Goal: Answer question/provide support

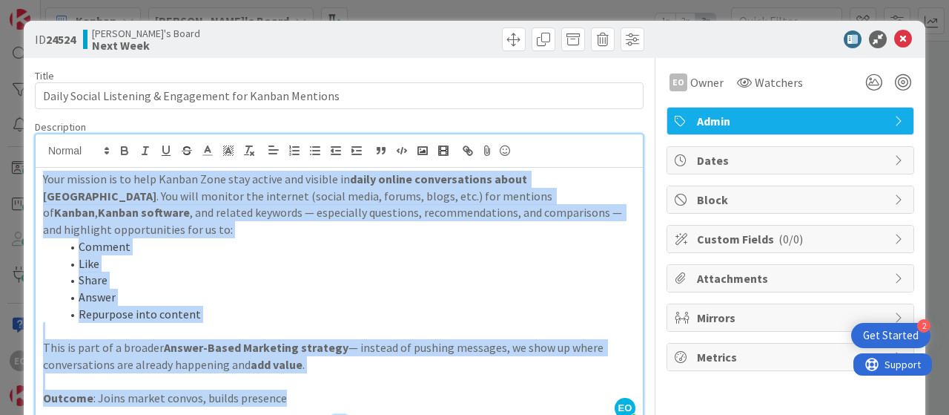
drag, startPoint x: 42, startPoint y: 183, endPoint x: 327, endPoint y: 355, distance: 333.0
click at [314, 383] on div "Your mission is to help Kanban Zone stay active and visible in daily online con…" at bounding box center [339, 295] width 607 height 254
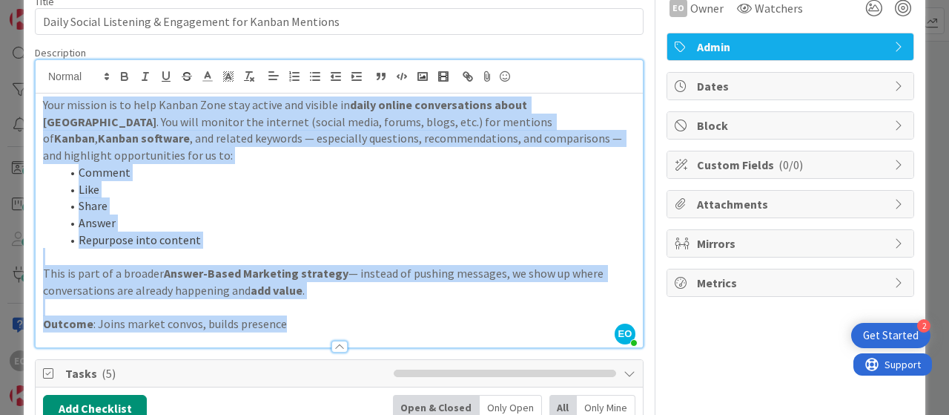
copy div "Your mission is to help Kanban Zone stay active and visible in daily online con…"
click at [340, 214] on li "Answer" at bounding box center [348, 222] width 575 height 17
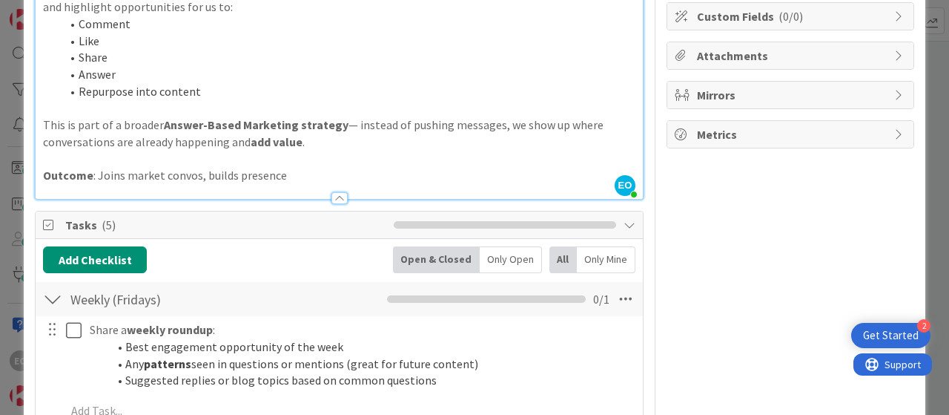
scroll to position [371, 0]
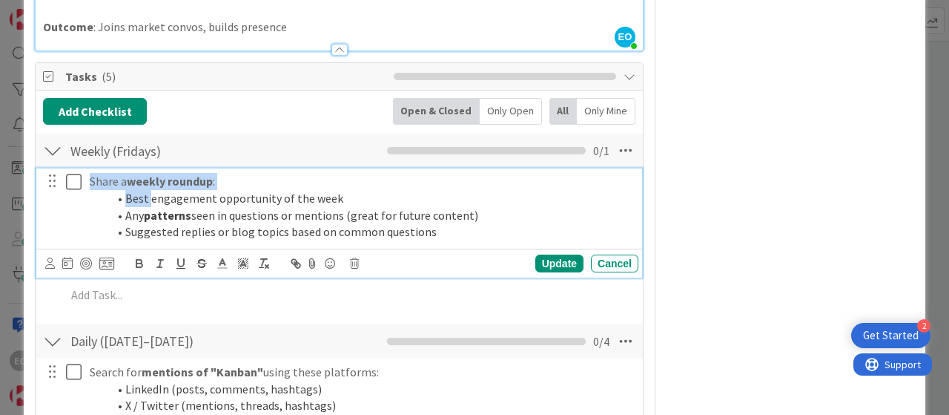
drag, startPoint x: 88, startPoint y: 163, endPoint x: 177, endPoint y: 185, distance: 91.6
click at [165, 182] on div "Share a weekly roundup : Best engagement opportunity of the week Any patterns s…" at bounding box center [361, 206] width 555 height 76
drag, startPoint x: 177, startPoint y: 185, endPoint x: 314, endPoint y: 197, distance: 137.7
click at [409, 214] on ol "Best engagement opportunity of the week Any patterns seen in questions or menti…" at bounding box center [361, 215] width 543 height 50
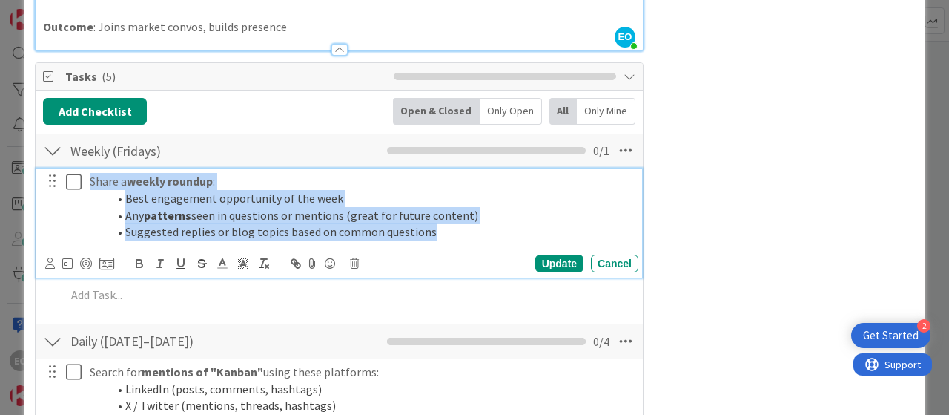
drag, startPoint x: 87, startPoint y: 163, endPoint x: 470, endPoint y: 213, distance: 386.6
click at [470, 213] on div "Share a weekly roundup : Best engagement opportunity of the week Any patterns s…" at bounding box center [361, 206] width 555 height 76
copy div "Share a weekly roundup : Best engagement opportunity of the week Any patterns s…"
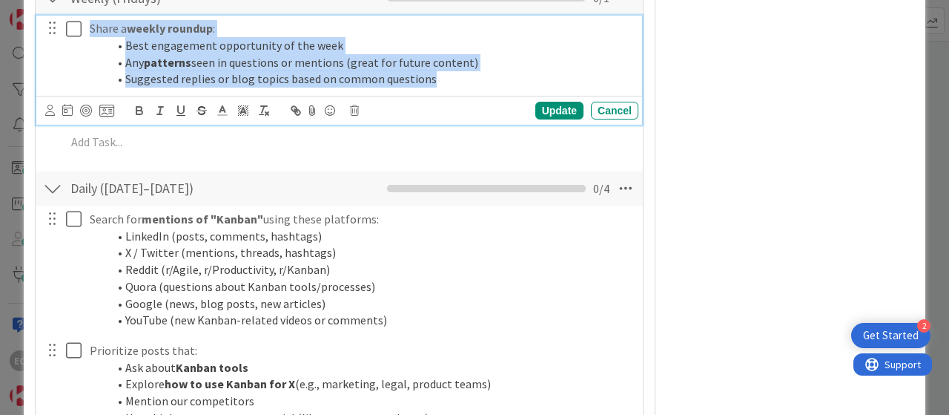
scroll to position [593, 0]
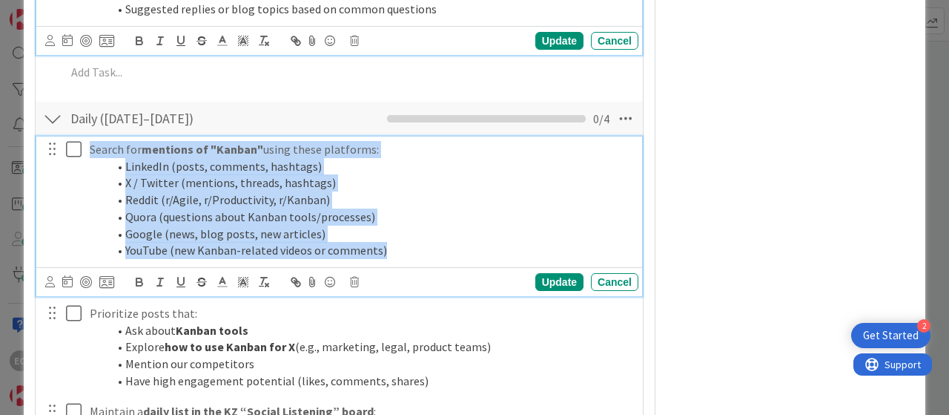
drag, startPoint x: 86, startPoint y: 131, endPoint x: 302, endPoint y: 202, distance: 227.0
click at [409, 243] on div "Search for mentions of "Kanban" using these platforms: LinkedIn (posts, comment…" at bounding box center [361, 199] width 555 height 127
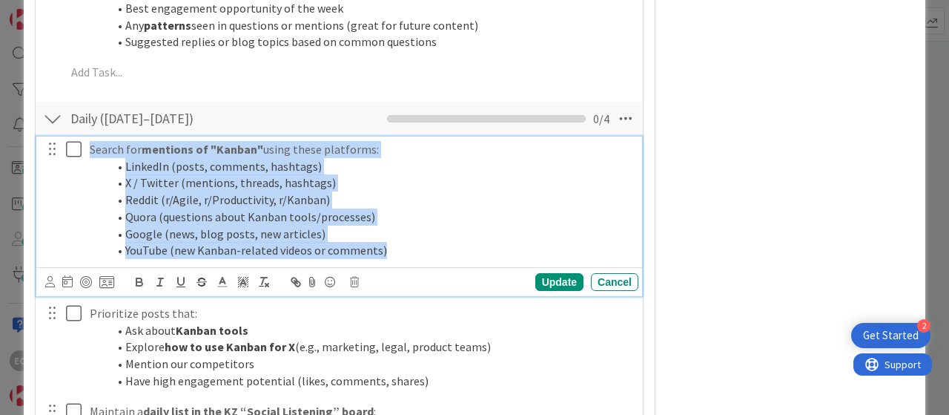
copy div "Search for mentions of "Kanban" using these platforms: LinkedIn (posts, comment…"
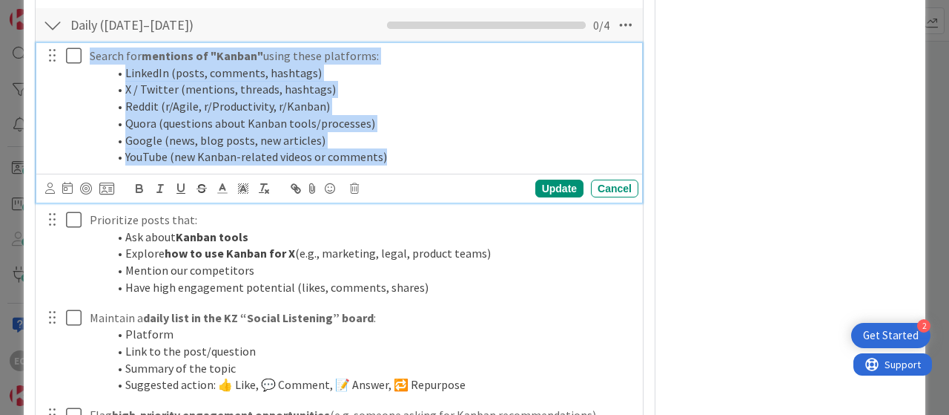
scroll to position [709, 0]
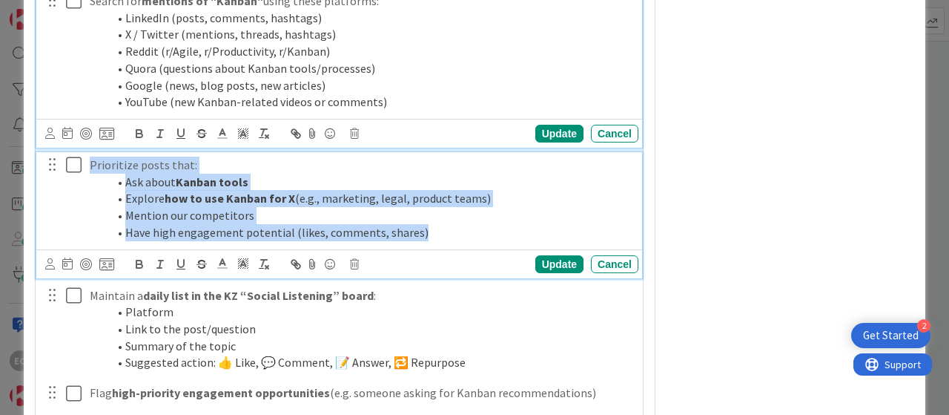
drag, startPoint x: 89, startPoint y: 145, endPoint x: 437, endPoint y: 218, distance: 355.5
click at [437, 218] on div "Prioritize posts that: Ask about Kanban tools Explore how to use Kanban for X (…" at bounding box center [361, 198] width 555 height 93
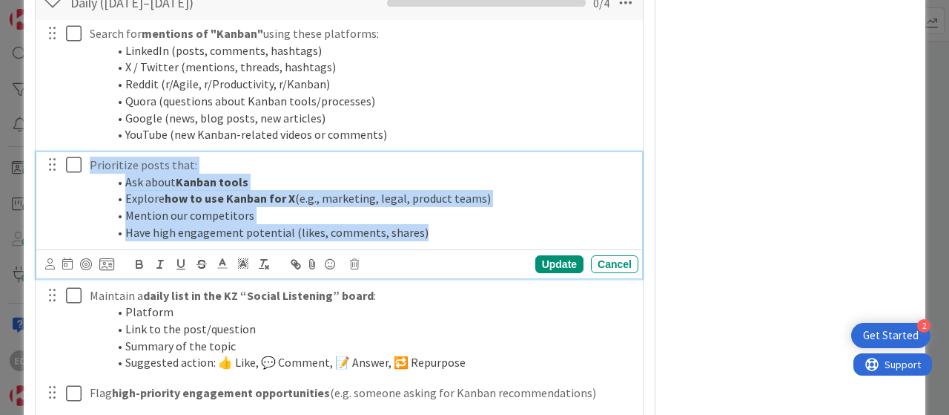
copy div "Prioritize posts that: Ask about Kanban tools Explore how to use Kanban for X (…"
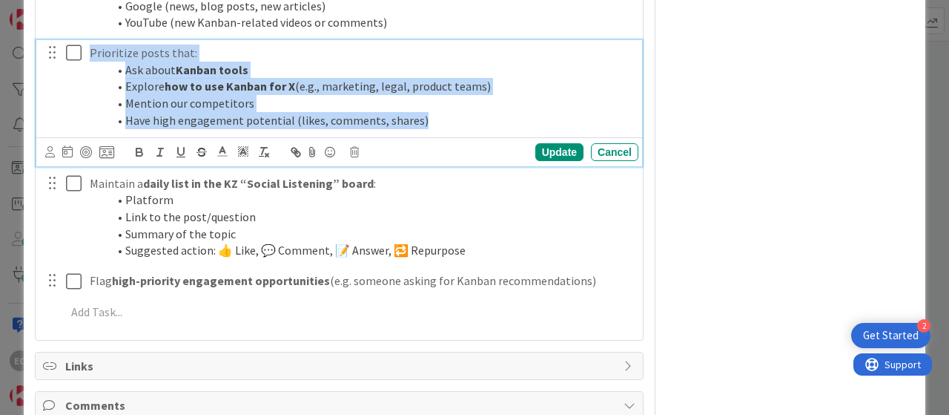
scroll to position [885, 0]
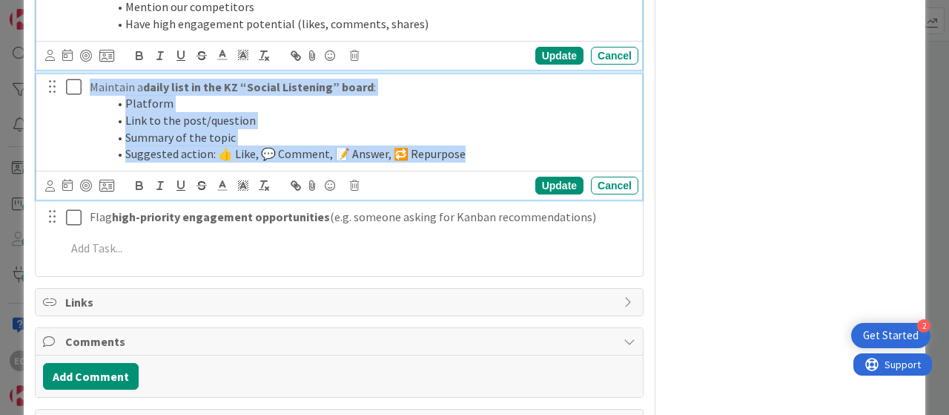
drag, startPoint x: 88, startPoint y: 71, endPoint x: 466, endPoint y: 133, distance: 382.6
click at [466, 133] on div "Maintain a daily list in the KZ “Social Listening” board : Platform Link to the…" at bounding box center [361, 120] width 555 height 93
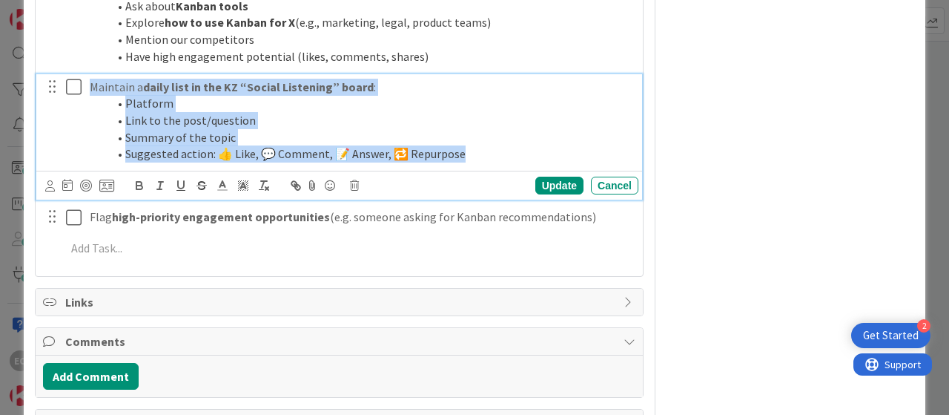
copy div "Maintain a daily list in the KZ “Social Listening” board : Platform Link to the…"
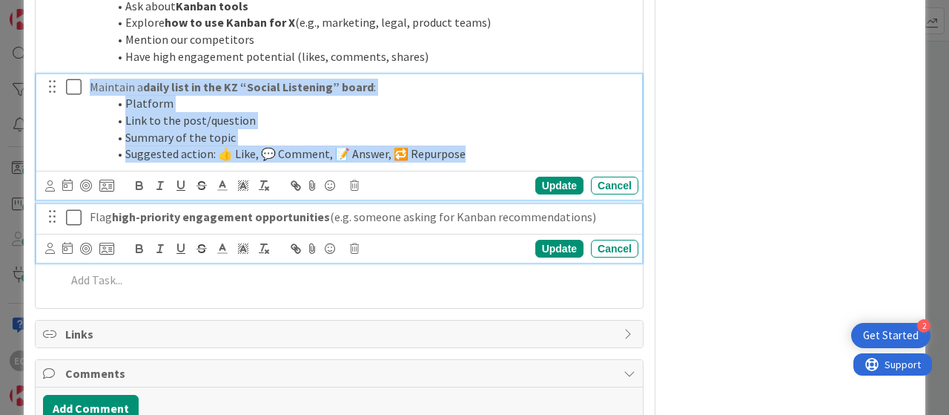
drag, startPoint x: 90, startPoint y: 198, endPoint x: 605, endPoint y: 207, distance: 515.5
click at [605, 207] on div "Flag high-priority engagement opportunities (e.g. someone asking for Kanban rec…" at bounding box center [361, 217] width 555 height 26
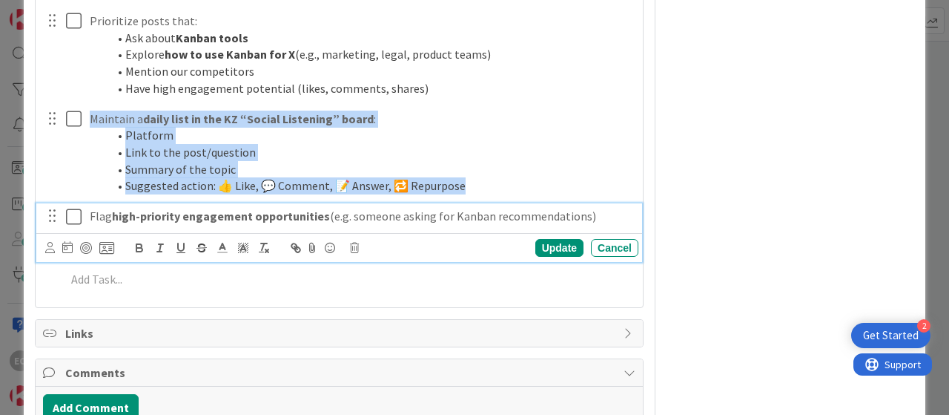
copy p "Flag high-priority engagement opportunities (e.g. someone asking for Kanban rec…"
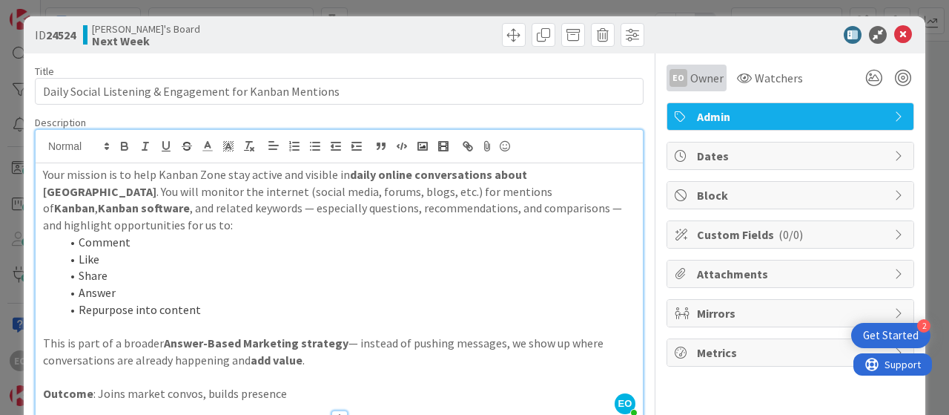
scroll to position [0, 0]
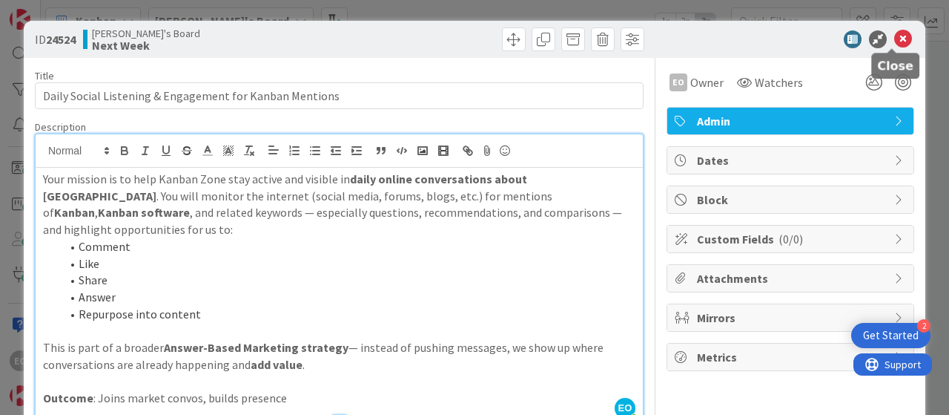
click at [894, 39] on icon at bounding box center [903, 39] width 18 height 18
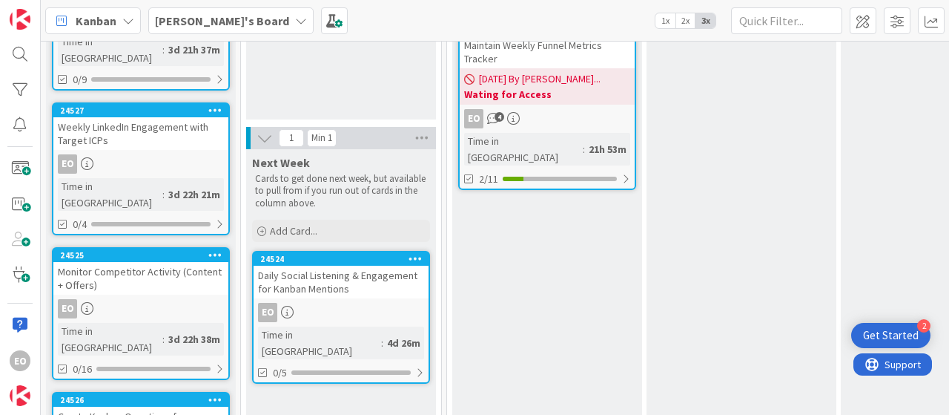
click at [583, 113] on div "EO 4" at bounding box center [547, 118] width 175 height 19
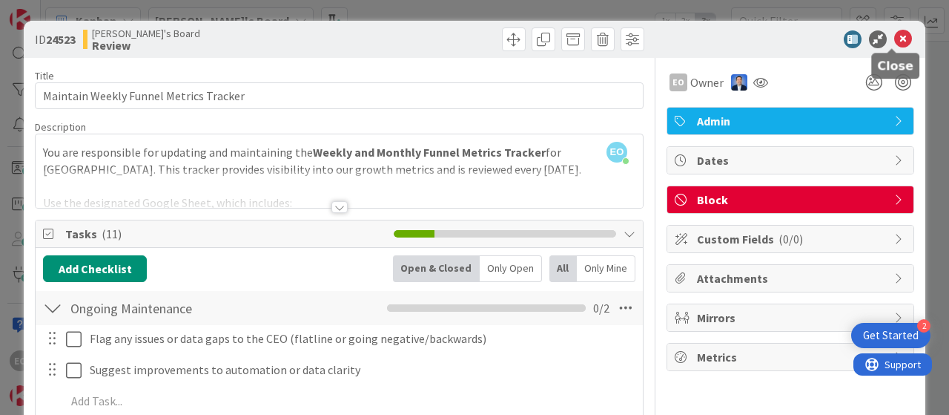
click at [894, 38] on icon at bounding box center [903, 39] width 18 height 18
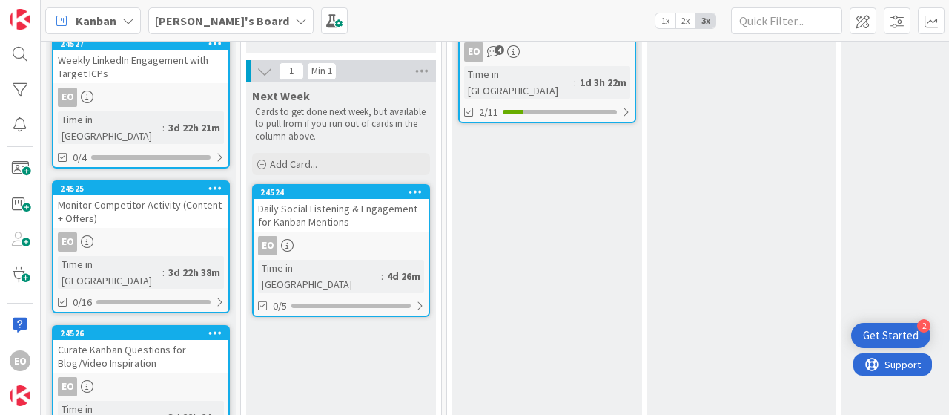
scroll to position [273, 0]
